Goal: Use online tool/utility

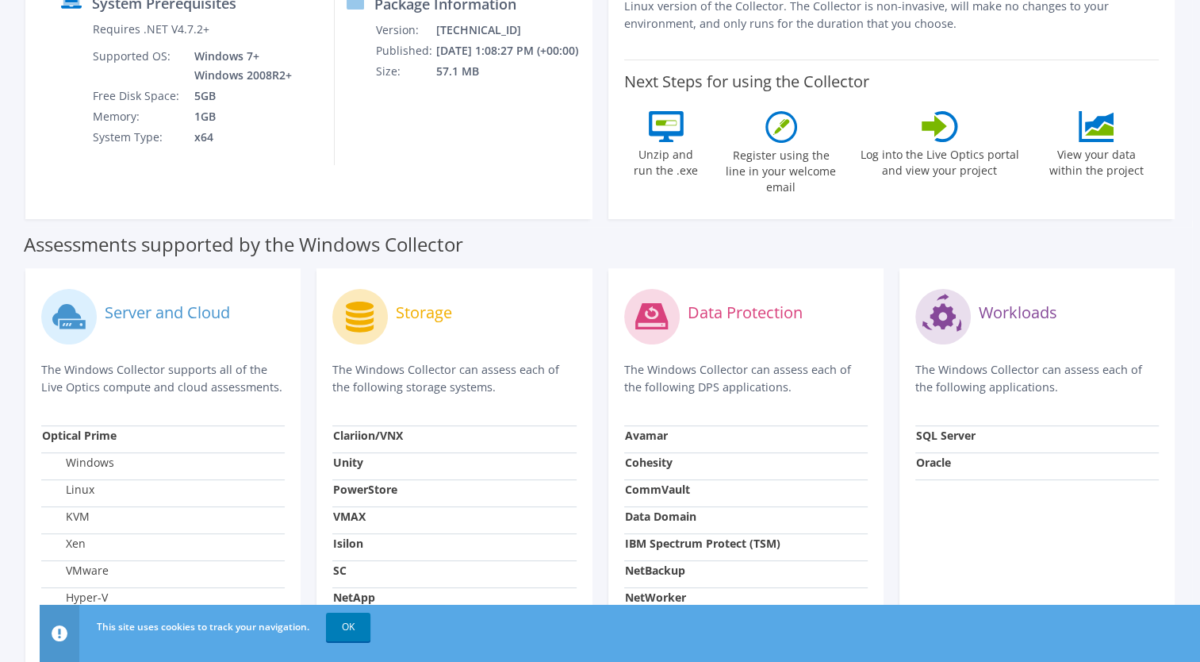
scroll to position [306, 0]
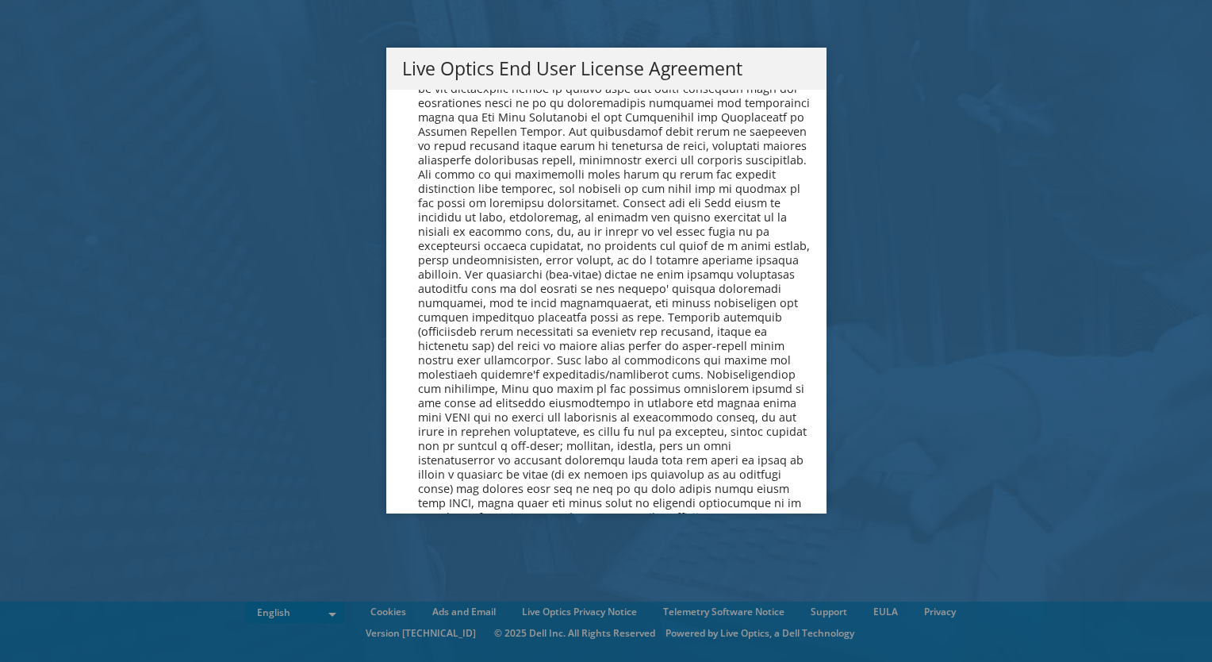
scroll to position [6000, 0]
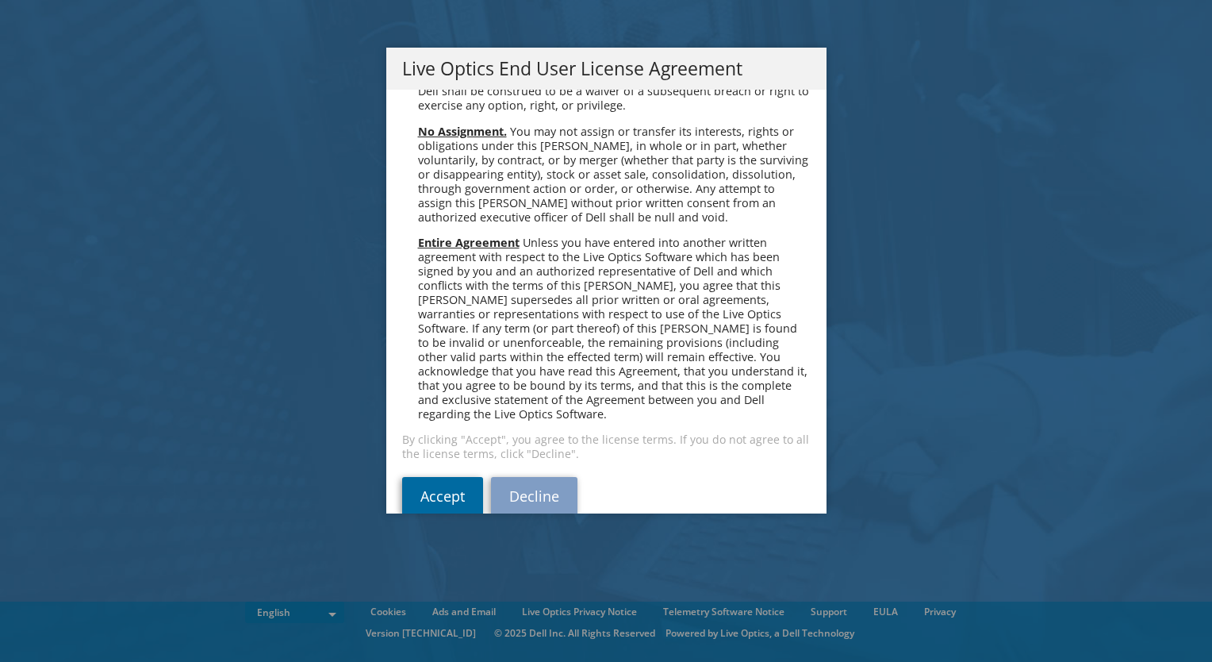
click at [434, 477] on link "Accept" at bounding box center [442, 496] width 81 height 38
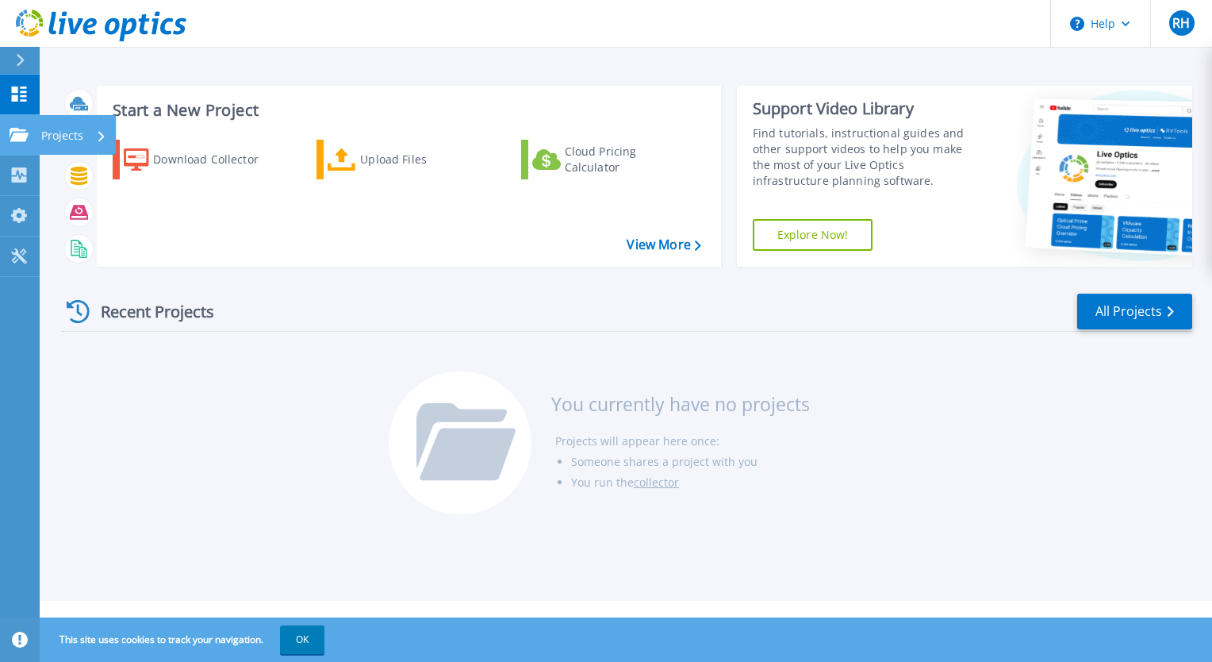
click at [74, 136] on p "Projects" at bounding box center [62, 135] width 42 height 41
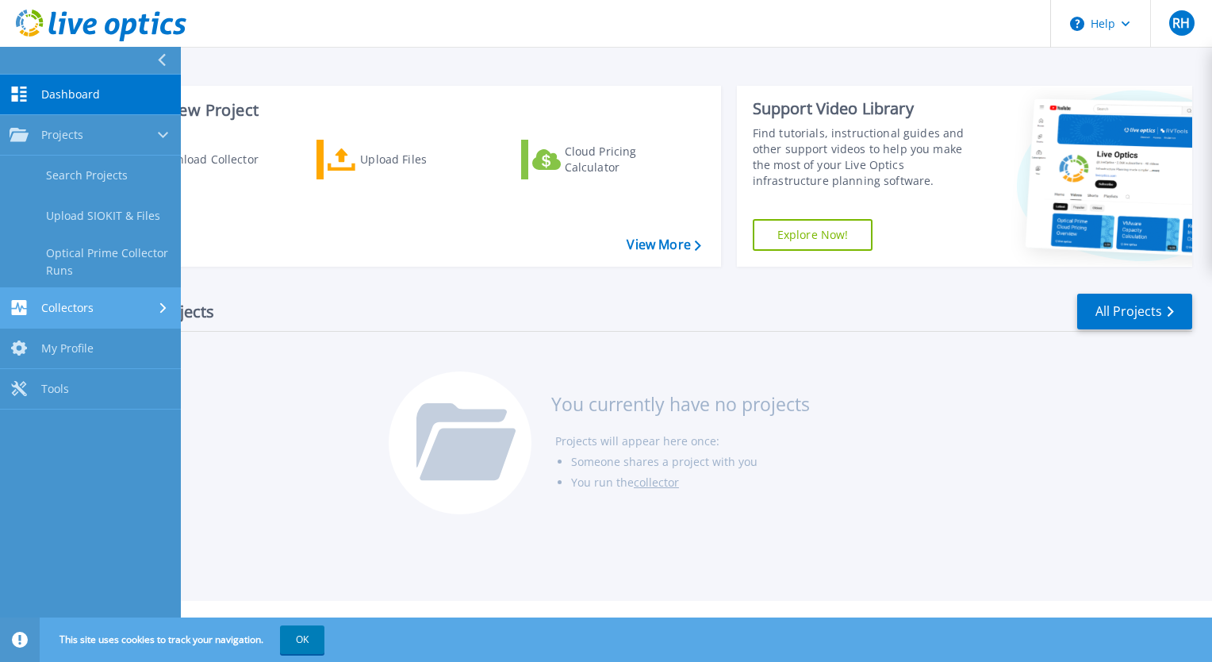
click at [96, 306] on div "Collectors" at bounding box center [91, 307] width 162 height 15
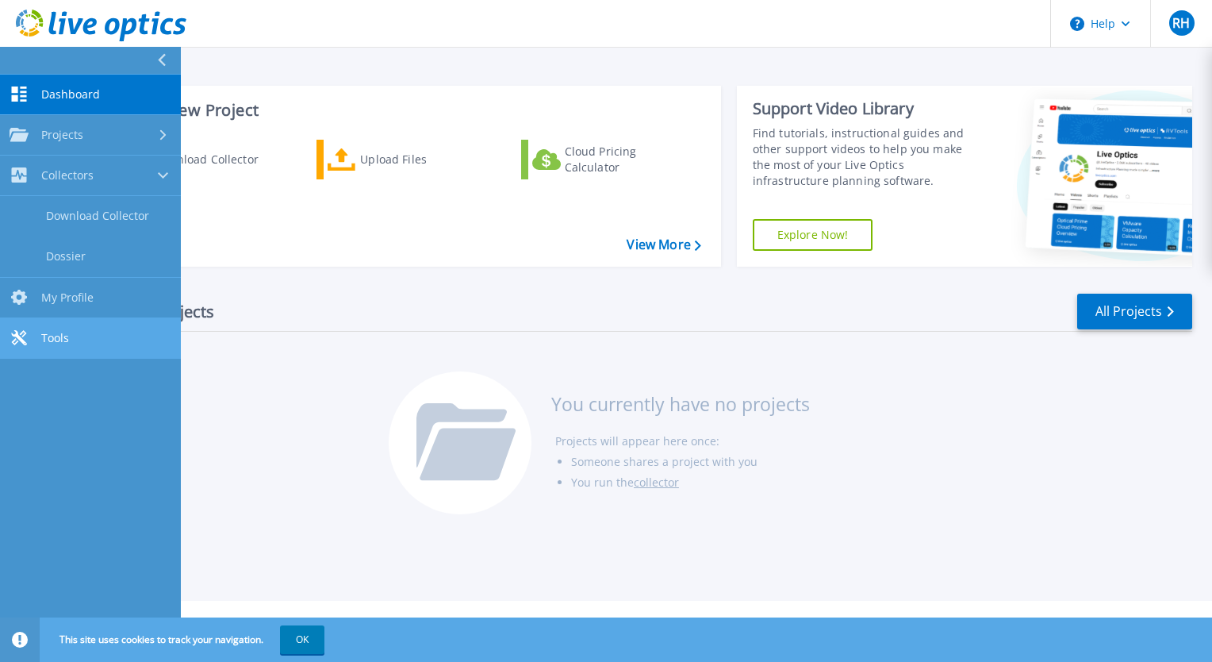
click at [72, 334] on link "Tools Tools" at bounding box center [90, 338] width 181 height 40
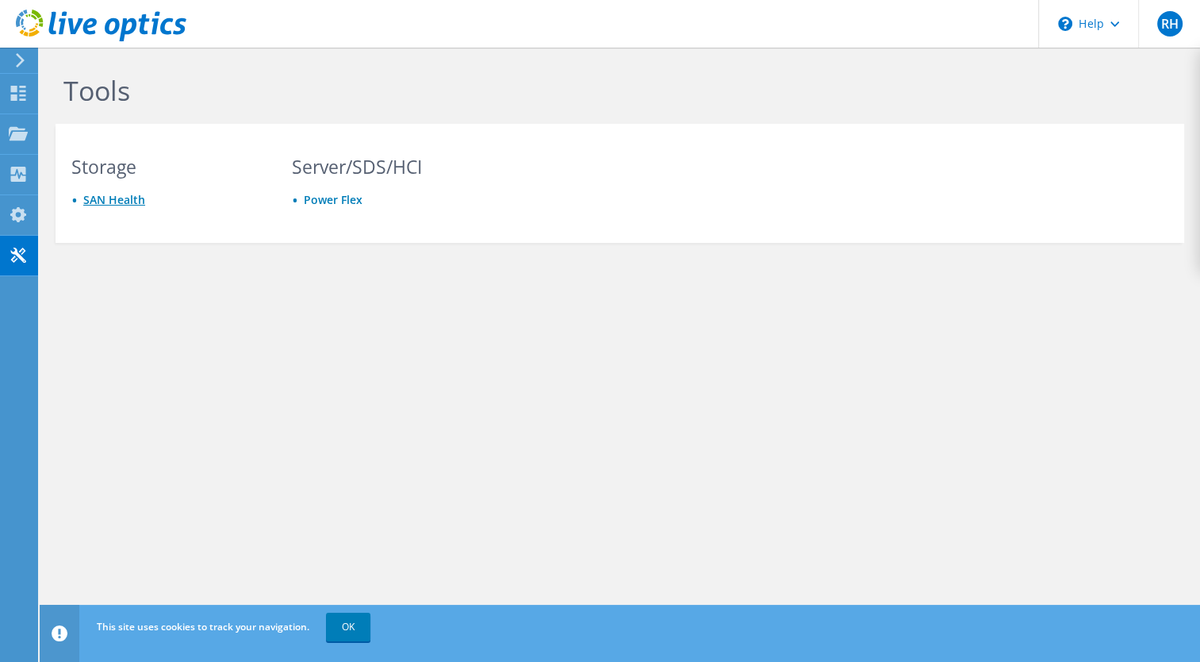
click at [94, 200] on link "SAN Health" at bounding box center [114, 199] width 62 height 15
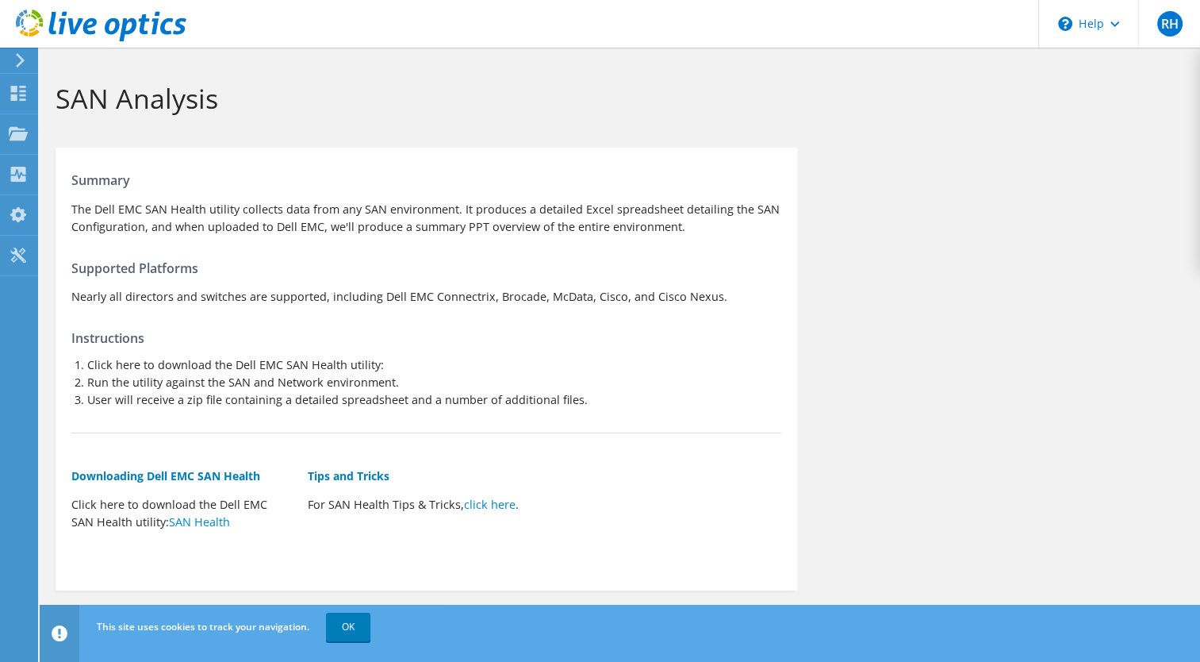
scroll to position [15, 0]
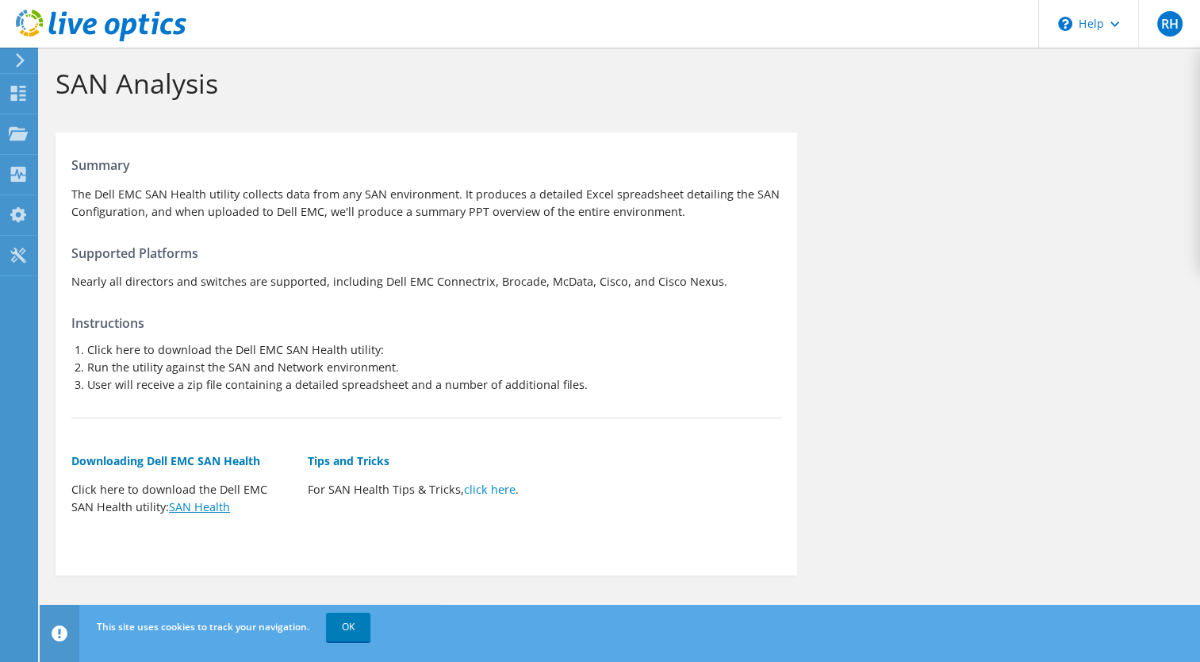
click at [186, 512] on link "SAN Health" at bounding box center [199, 506] width 61 height 15
click at [857, 510] on div "Summary The Dell EMC SAN Health utility collects data from any SAN environment.…" at bounding box center [620, 354] width 1161 height 459
